Goal: Information Seeking & Learning: Learn about a topic

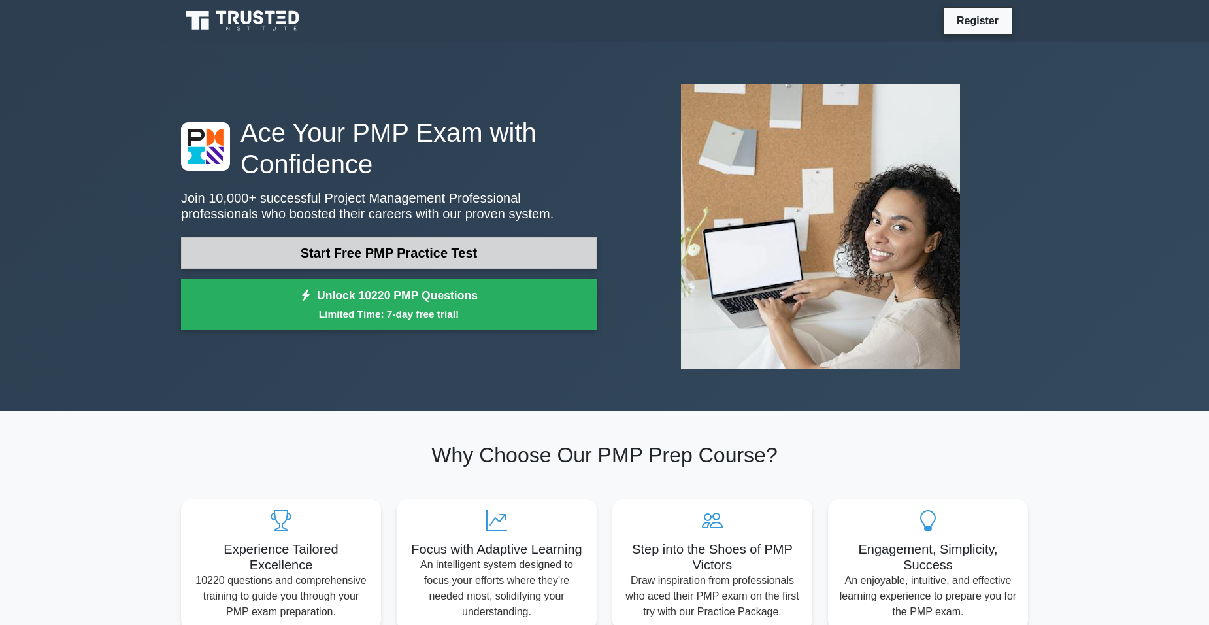
click at [380, 248] on link "Start Free PMP Practice Test" at bounding box center [389, 252] width 416 height 31
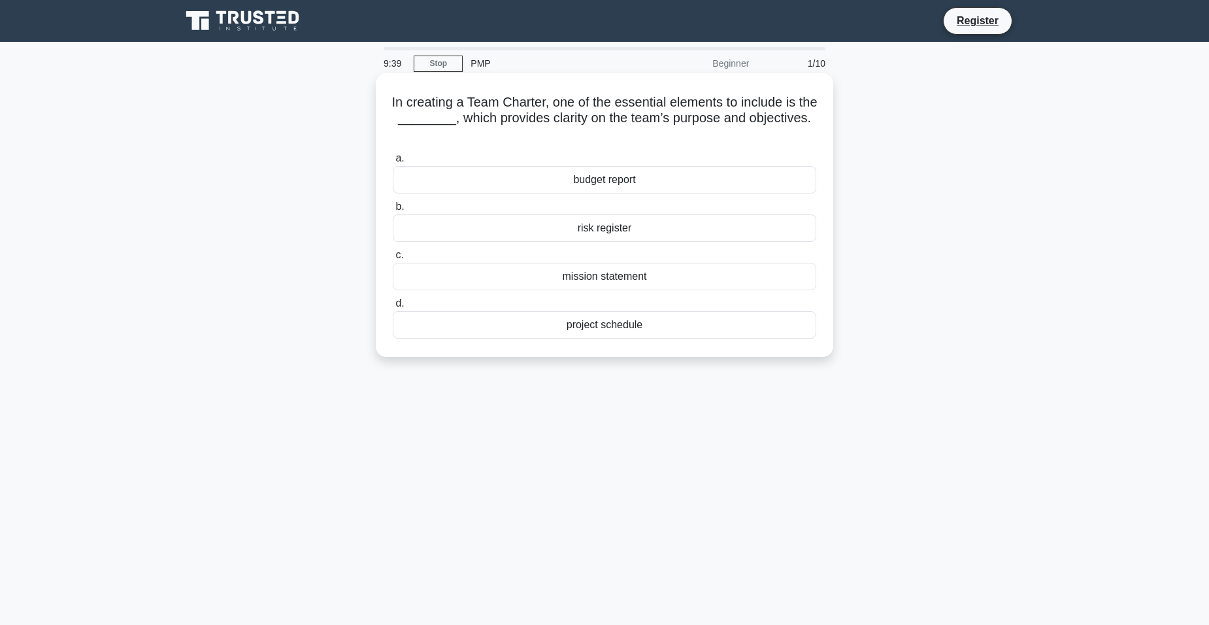
click at [591, 327] on div "project schedule" at bounding box center [604, 324] width 423 height 27
click at [393, 308] on input "d. project schedule" at bounding box center [393, 303] width 0 height 8
